Goal: Task Accomplishment & Management: Manage account settings

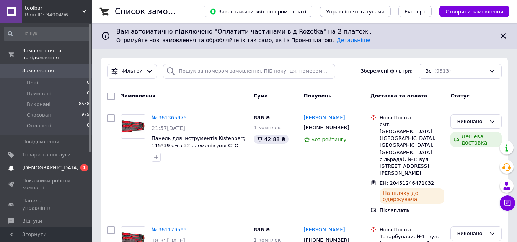
click at [64, 165] on span "[DEMOGRAPHIC_DATA]" at bounding box center [46, 168] width 49 height 7
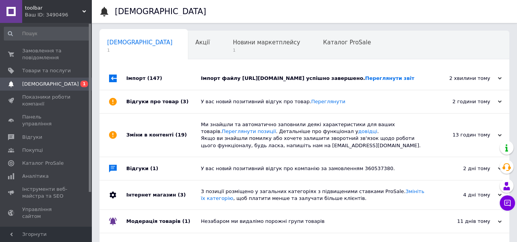
click at [173, 81] on div "Імпорт (147)" at bounding box center [163, 78] width 75 height 23
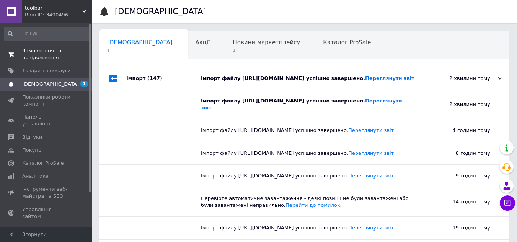
click at [37, 52] on span "Замовлення та повідомлення" at bounding box center [46, 54] width 49 height 14
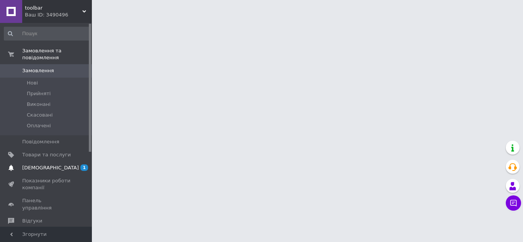
click at [67, 165] on span "[DEMOGRAPHIC_DATA]" at bounding box center [46, 168] width 49 height 7
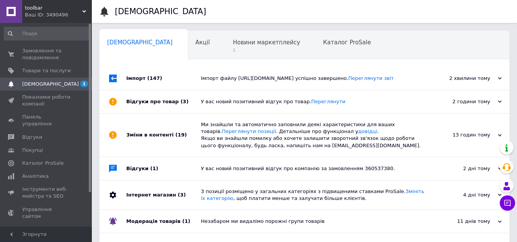
click at [133, 84] on div "Імпорт (147)" at bounding box center [163, 78] width 75 height 23
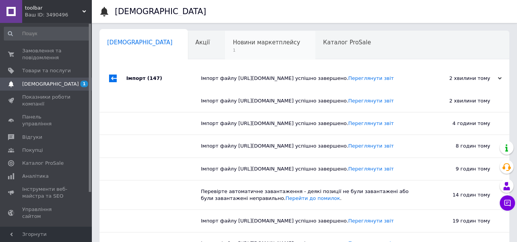
click at [233, 50] on span "1" at bounding box center [266, 50] width 67 height 6
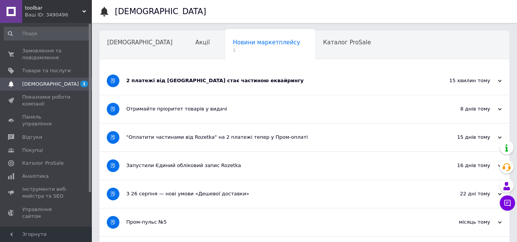
click at [177, 89] on div "2 платежі від Rozetka стає частиною еквайрингу" at bounding box center [275, 81] width 299 height 28
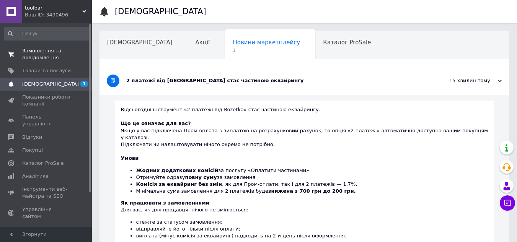
click at [40, 49] on span "Замовлення та повідомлення" at bounding box center [46, 54] width 49 height 14
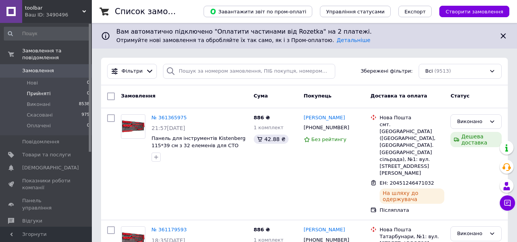
click at [34, 90] on span "Прийняті" at bounding box center [39, 93] width 24 height 7
